Goal: Transaction & Acquisition: Purchase product/service

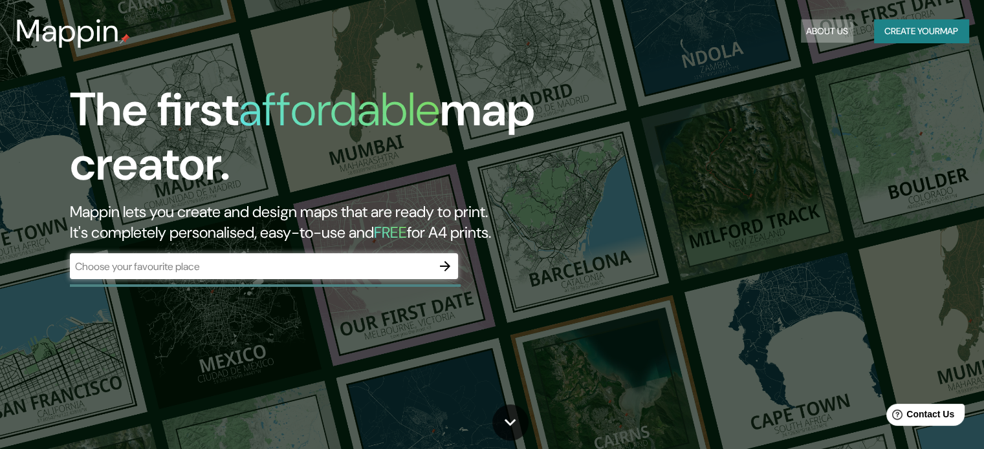
click at [820, 30] on button "About Us" at bounding box center [827, 31] width 52 height 24
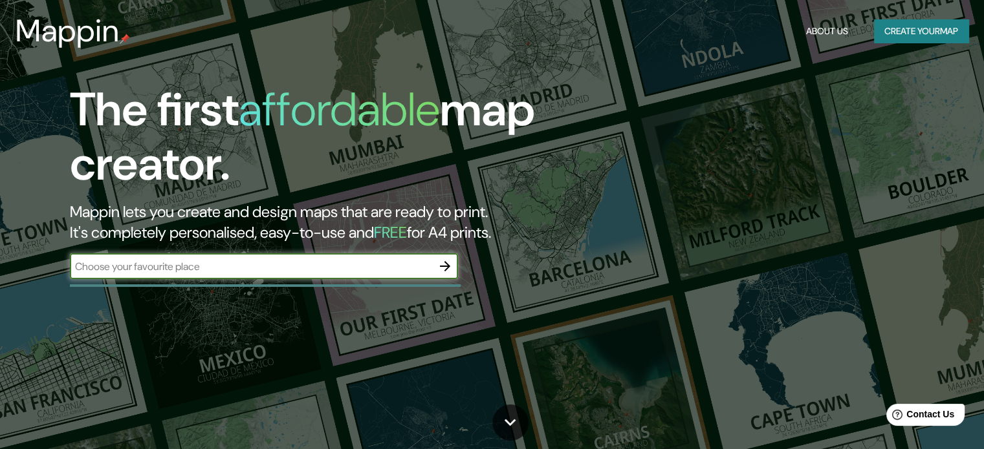
drag, startPoint x: 373, startPoint y: 259, endPoint x: 372, endPoint y: 266, distance: 7.1
click at [372, 263] on input "text" at bounding box center [251, 266] width 362 height 15
click at [372, 266] on input "text" at bounding box center [251, 266] width 362 height 15
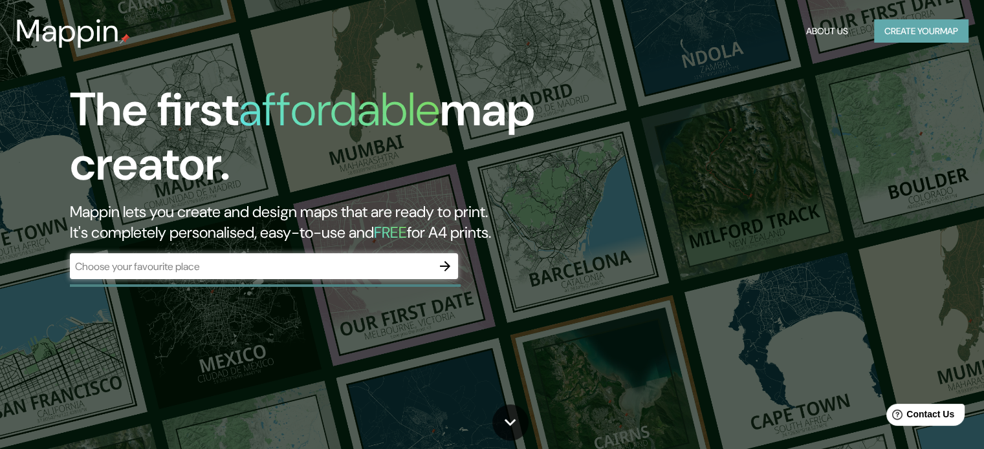
click at [901, 30] on button "Create your map" at bounding box center [921, 31] width 94 height 24
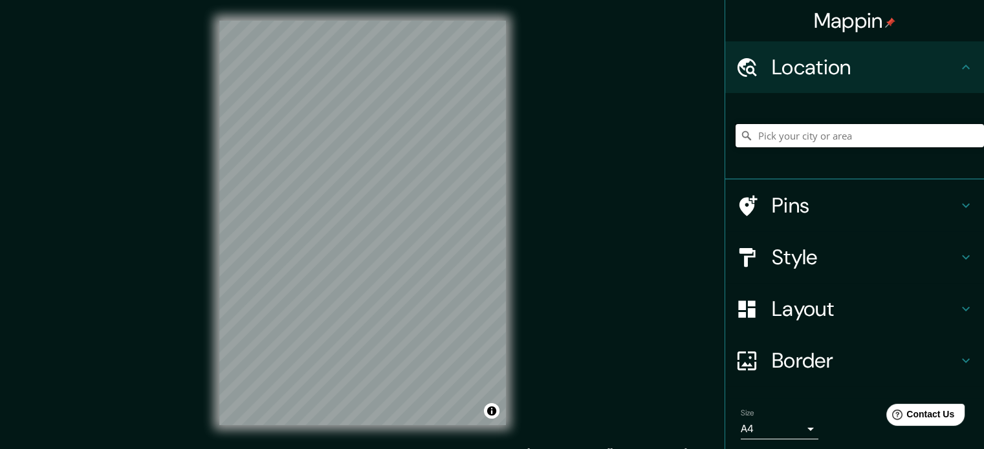
click at [799, 141] on input "Pick your city or area" at bounding box center [859, 135] width 248 height 23
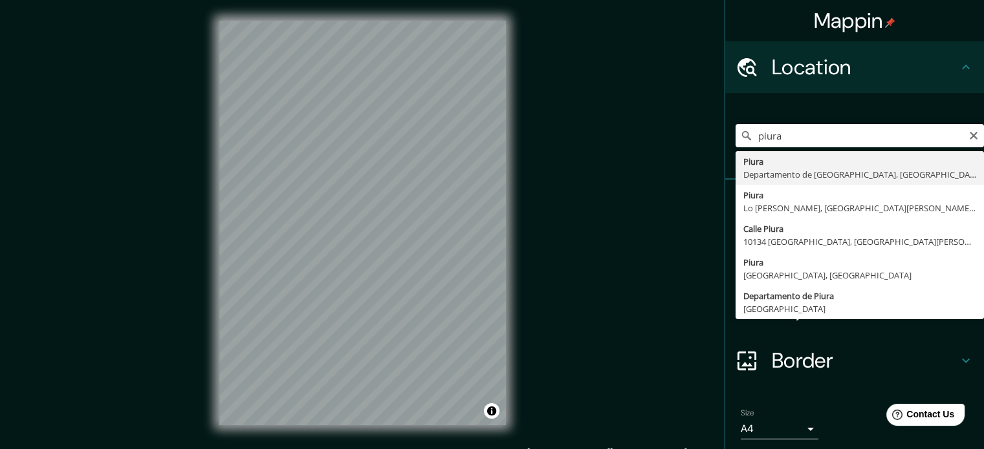
type input "Piura, [GEOGRAPHIC_DATA], [GEOGRAPHIC_DATA]"
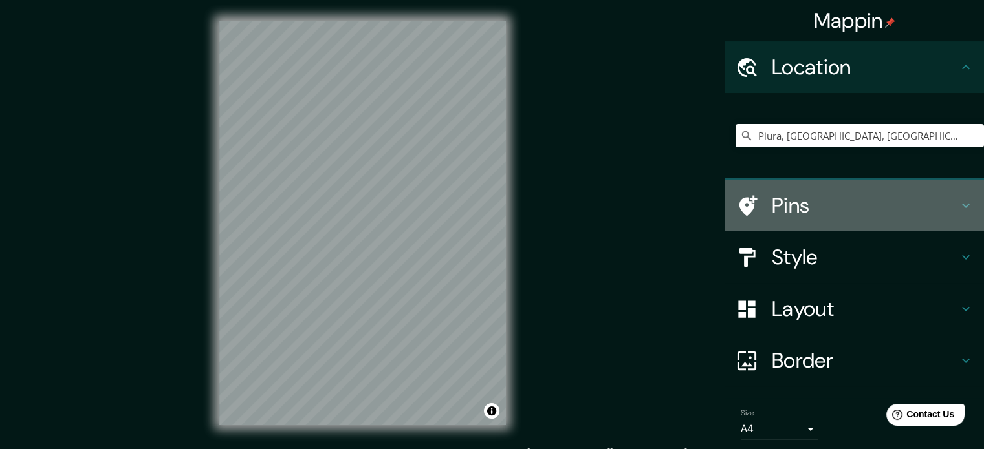
click at [797, 203] on h4 "Pins" at bounding box center [864, 206] width 186 height 26
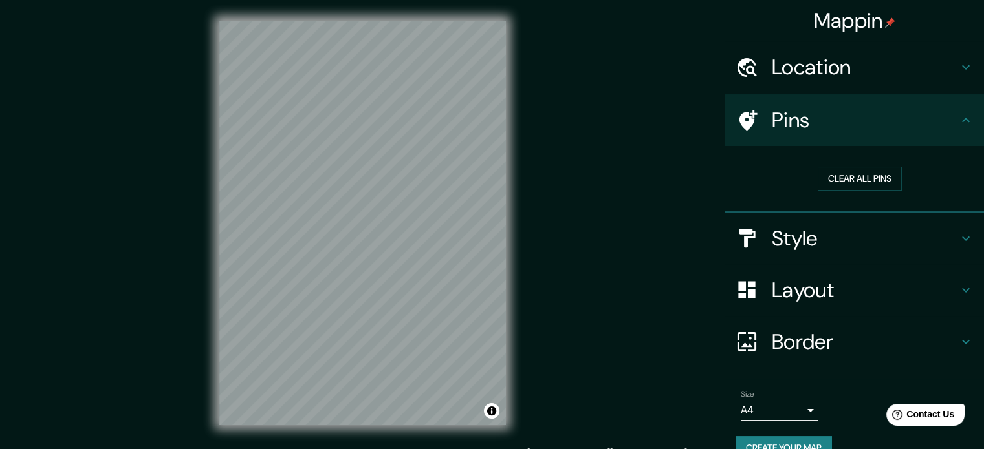
click at [898, 227] on h4 "Style" at bounding box center [864, 239] width 186 height 26
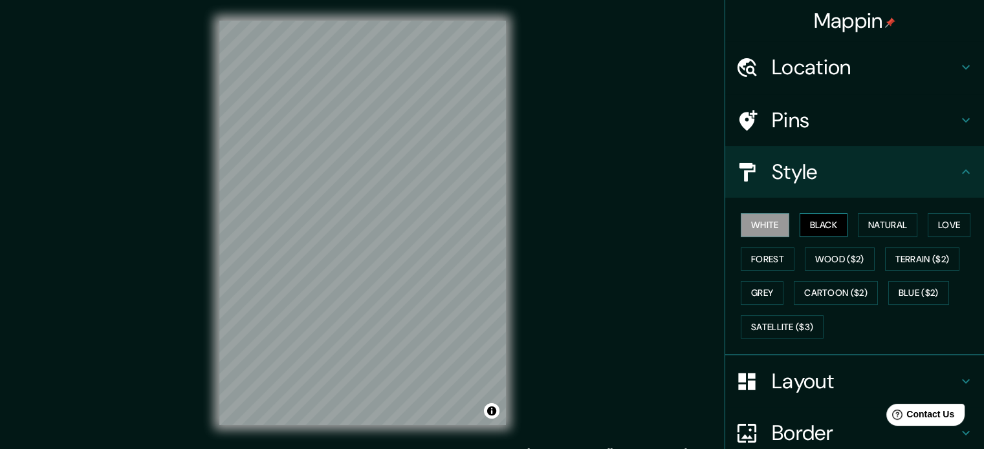
click at [820, 229] on button "Black" at bounding box center [823, 225] width 49 height 24
click at [907, 230] on button "Natural" at bounding box center [886, 225] width 59 height 24
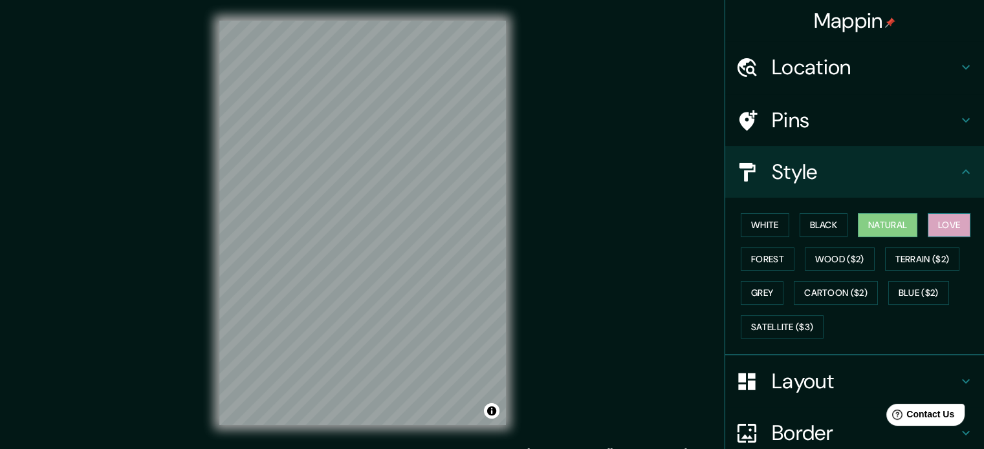
click at [929, 224] on button "Love" at bounding box center [948, 225] width 43 height 24
click at [768, 257] on button "Forest" at bounding box center [767, 260] width 54 height 24
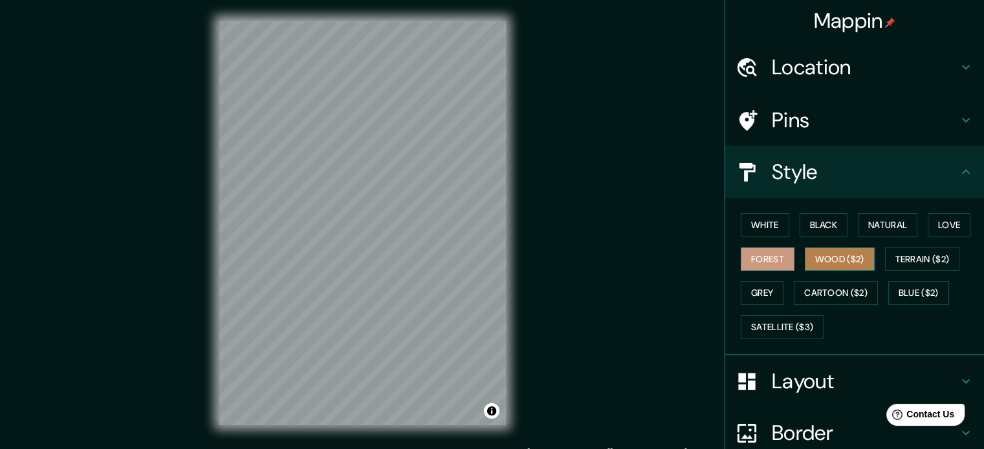
click at [828, 253] on button "Wood ($2)" at bounding box center [839, 260] width 70 height 24
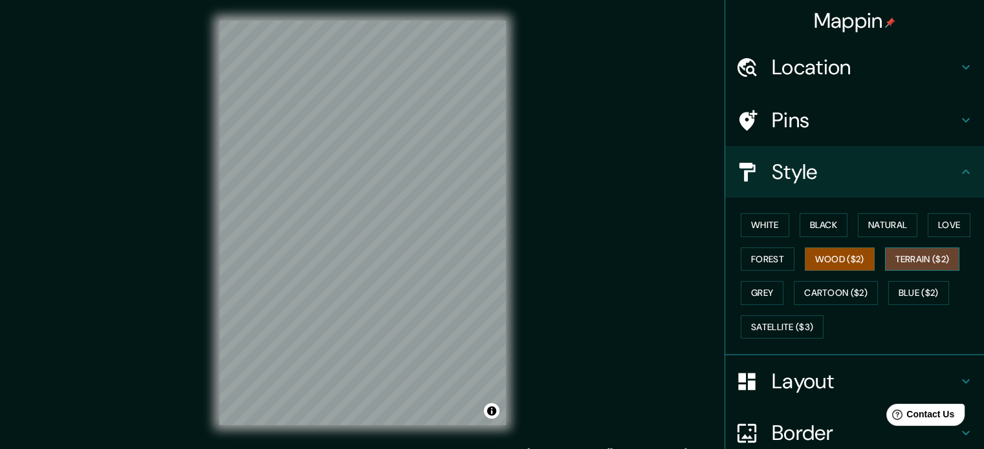
click at [949, 255] on button "Terrain ($2)" at bounding box center [922, 260] width 75 height 24
click at [753, 299] on button "Grey" at bounding box center [761, 293] width 43 height 24
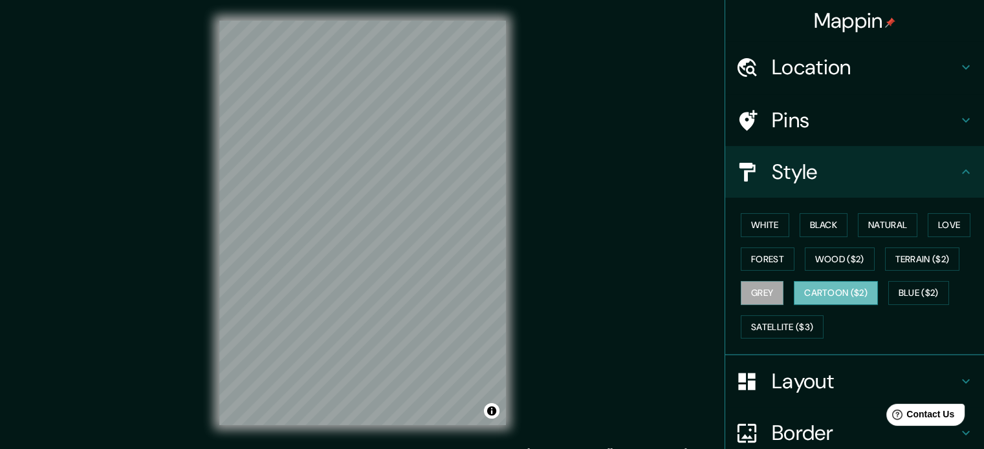
click at [804, 297] on button "Cartoon ($2)" at bounding box center [835, 293] width 84 height 24
click at [892, 294] on button "Blue ($2)" at bounding box center [918, 293] width 61 height 24
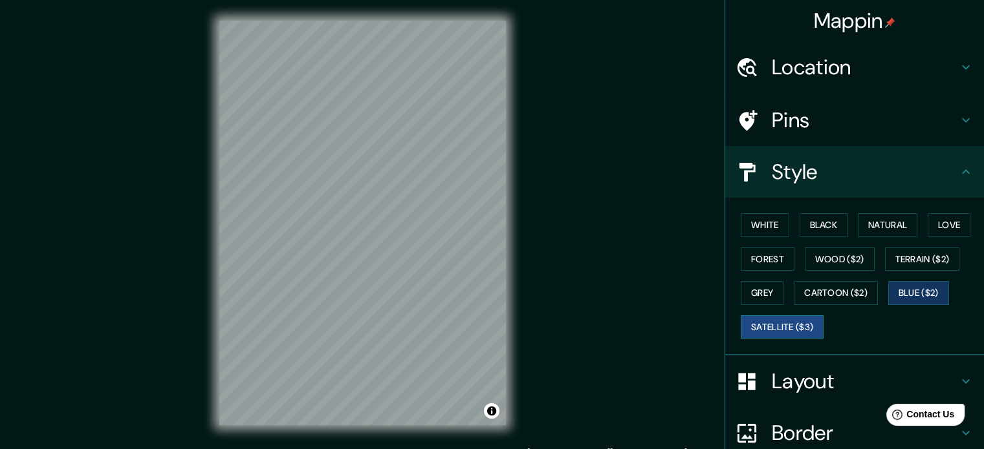
click at [771, 321] on button "Satellite ($3)" at bounding box center [781, 328] width 83 height 24
click at [775, 224] on button "White" at bounding box center [764, 225] width 49 height 24
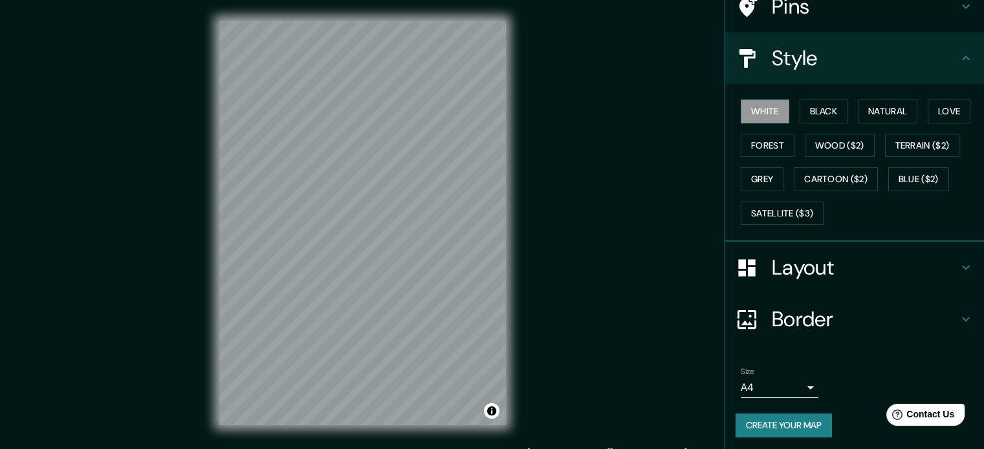
scroll to position [115, 0]
click at [815, 313] on h4 "Border" at bounding box center [864, 318] width 186 height 26
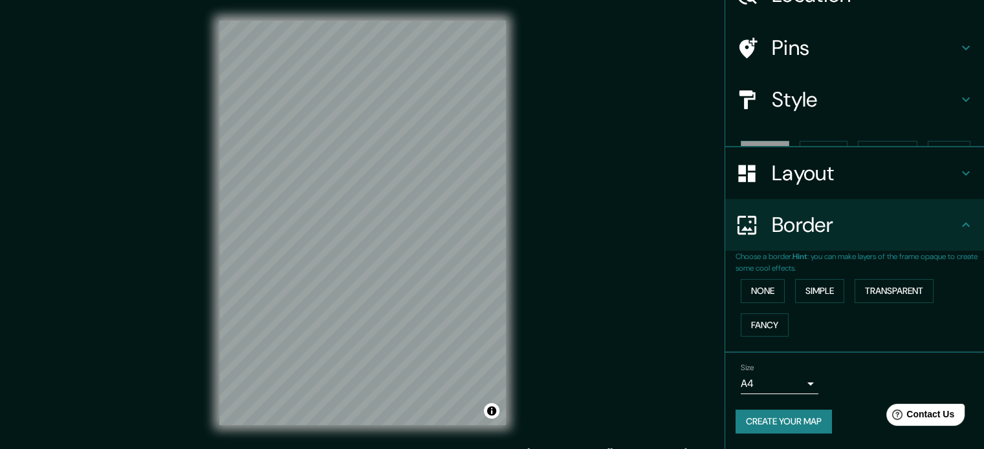
scroll to position [49, 0]
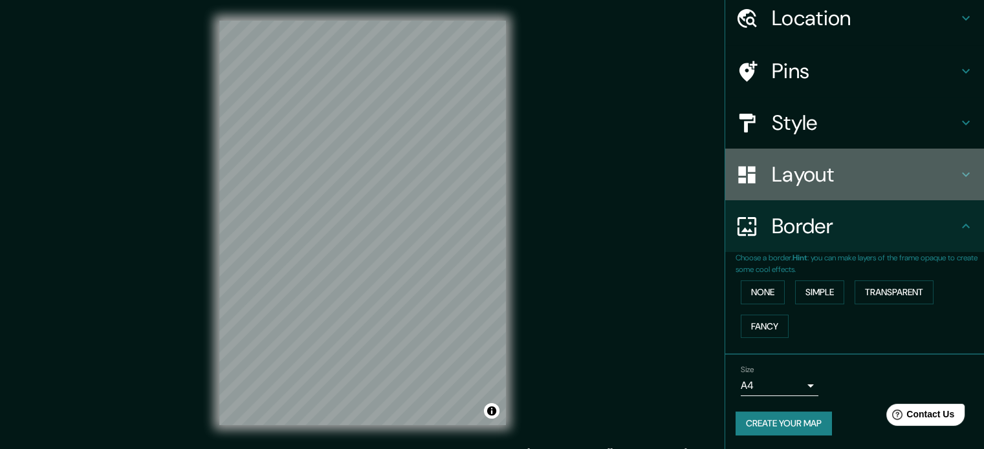
click at [783, 180] on h4 "Layout" at bounding box center [864, 175] width 186 height 26
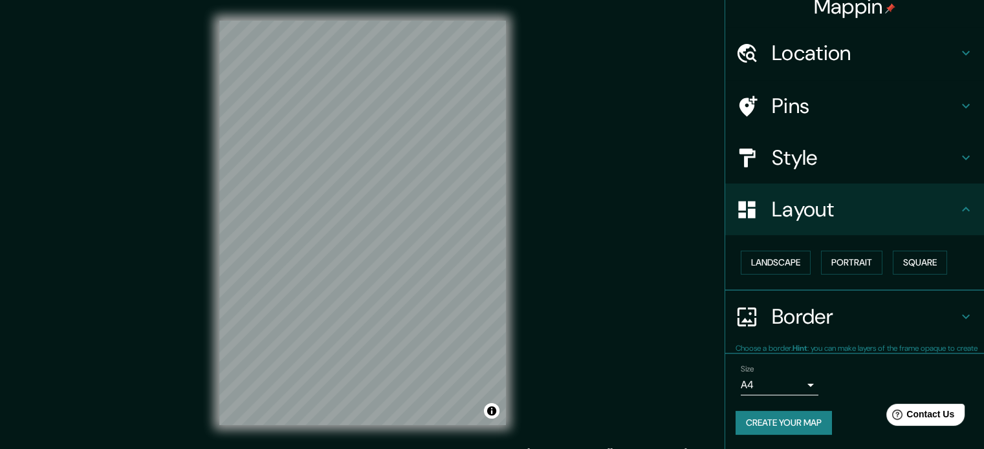
scroll to position [14, 0]
click at [771, 378] on body "Mappin Location [GEOGRAPHIC_DATA], [GEOGRAPHIC_DATA], [GEOGRAPHIC_DATA] Pins St…" at bounding box center [492, 224] width 984 height 449
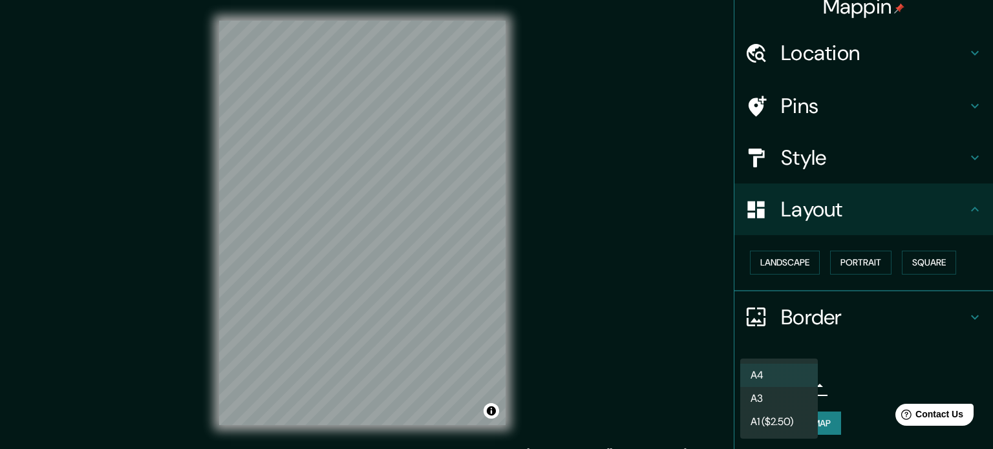
click at [802, 253] on div at bounding box center [496, 224] width 993 height 449
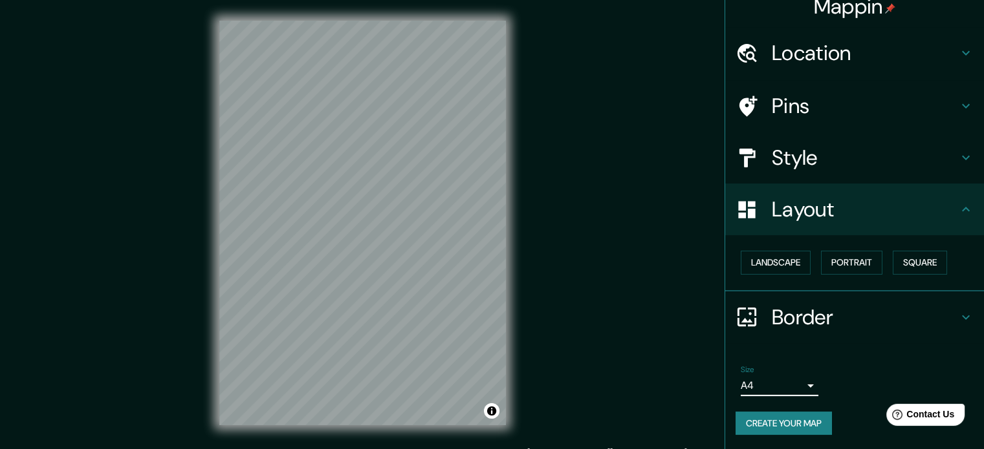
click at [795, 258] on button "Landscape" at bounding box center [775, 263] width 70 height 24
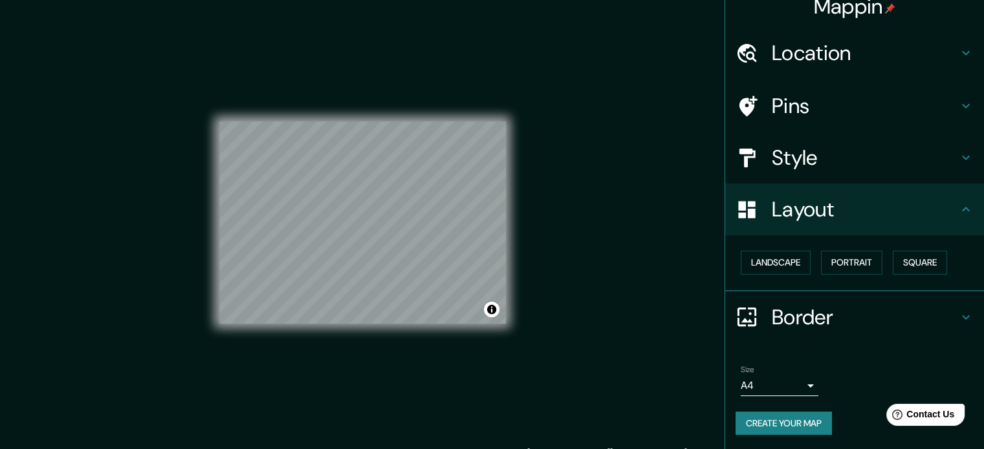
click at [695, 263] on div "Mappin Location [GEOGRAPHIC_DATA], [GEOGRAPHIC_DATA], [GEOGRAPHIC_DATA] Pins St…" at bounding box center [492, 233] width 984 height 467
click at [529, 270] on div "Mappin Location [GEOGRAPHIC_DATA], [GEOGRAPHIC_DATA], [GEOGRAPHIC_DATA] Pins St…" at bounding box center [492, 233] width 984 height 467
click at [558, 246] on div "Mappin Location [GEOGRAPHIC_DATA], [GEOGRAPHIC_DATA], [GEOGRAPHIC_DATA] Pins St…" at bounding box center [492, 233] width 984 height 467
click at [766, 426] on button "Create your map" at bounding box center [783, 424] width 96 height 24
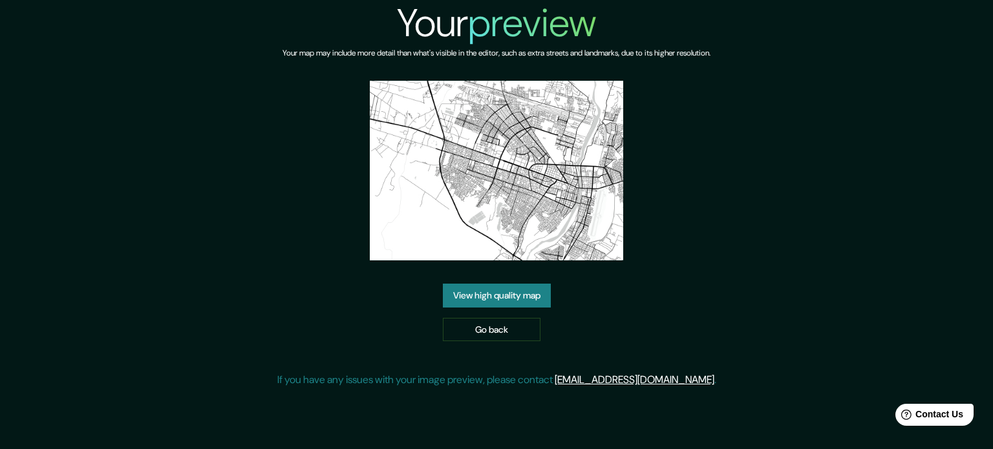
click at [515, 201] on img at bounding box center [497, 171] width 254 height 180
click at [539, 172] on img at bounding box center [497, 171] width 254 height 180
click at [518, 291] on link "View high quality map" at bounding box center [497, 296] width 108 height 24
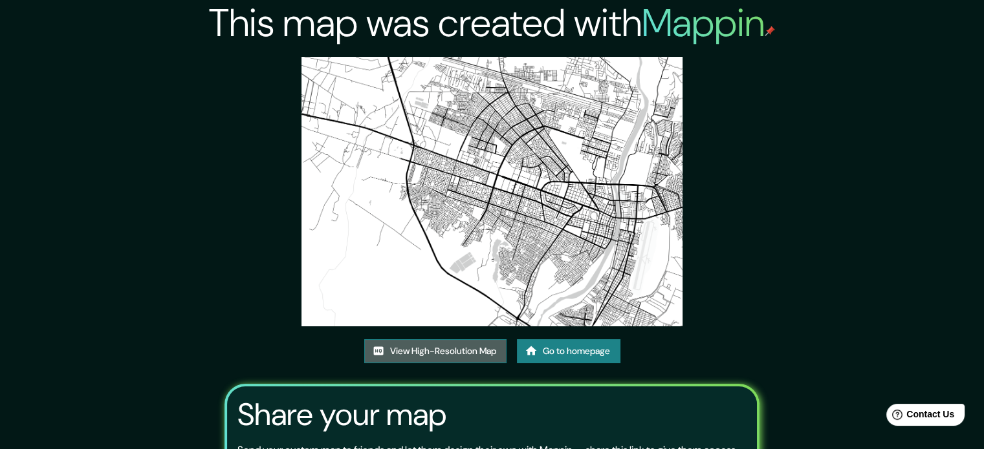
click at [449, 354] on link "View High-Resolution Map" at bounding box center [435, 352] width 142 height 24
